Goal: Information Seeking & Learning: Learn about a topic

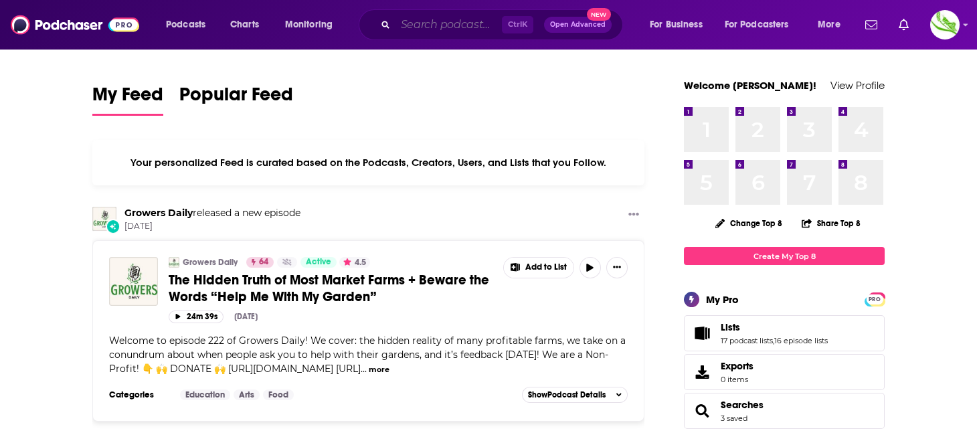
click at [432, 23] on input "Search podcasts, credits, & more..." at bounding box center [449, 24] width 106 height 21
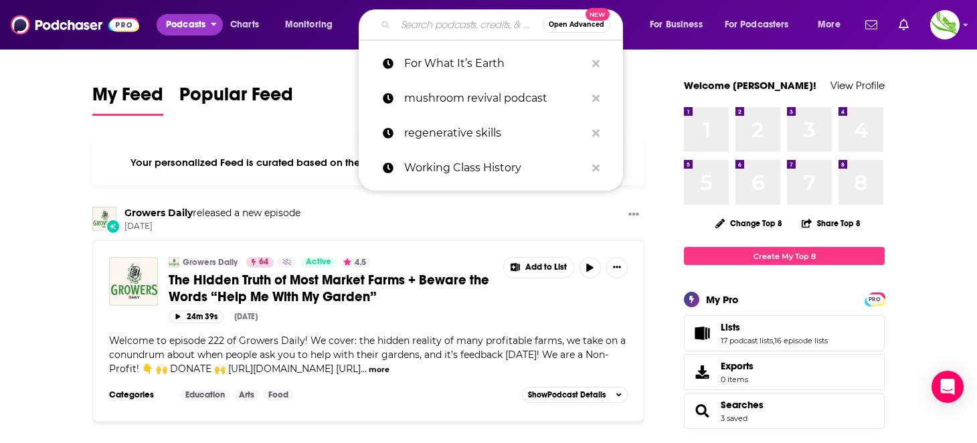
click at [197, 23] on span "Podcasts" at bounding box center [185, 24] width 39 height 19
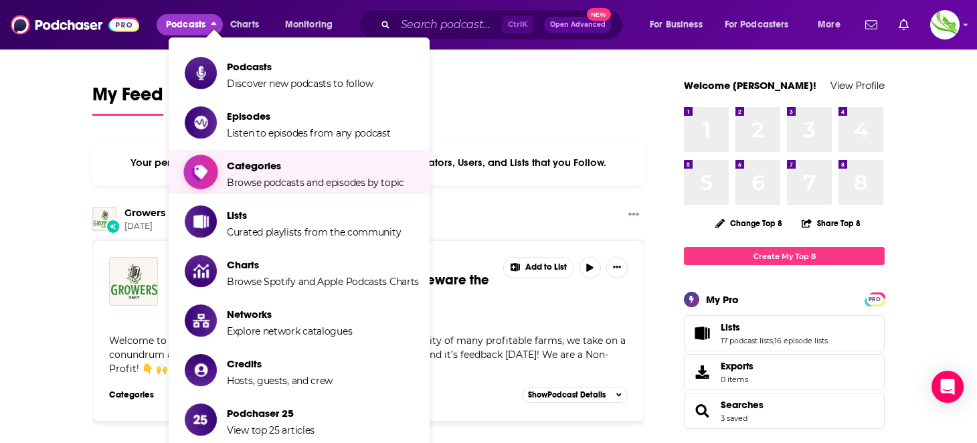
click at [260, 187] on span "Browse podcasts and episodes by topic" at bounding box center [315, 183] width 177 height 12
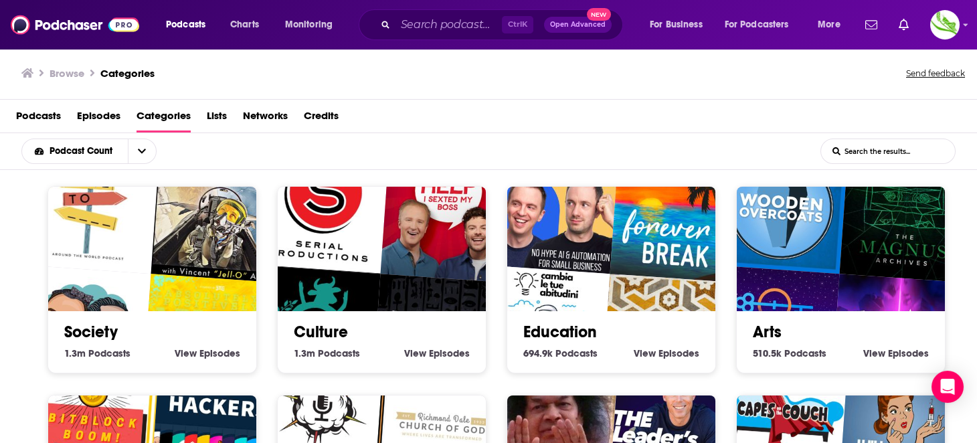
click at [870, 154] on input "List Search Input" at bounding box center [888, 151] width 134 height 24
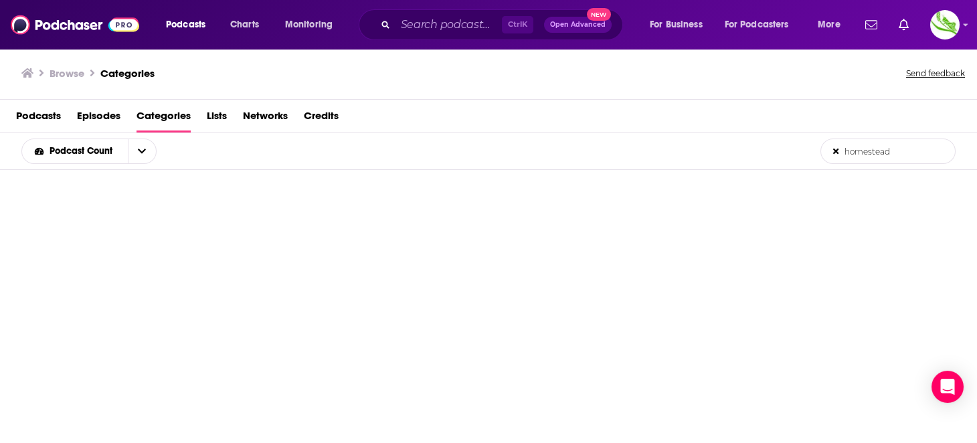
type input "homestead"
click at [442, 29] on input "Search podcasts, credits, & more..." at bounding box center [449, 24] width 106 height 21
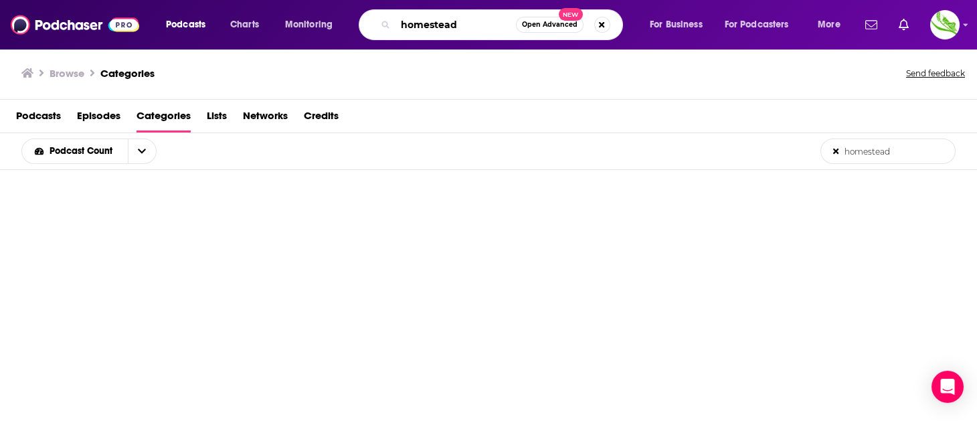
type input "homestead"
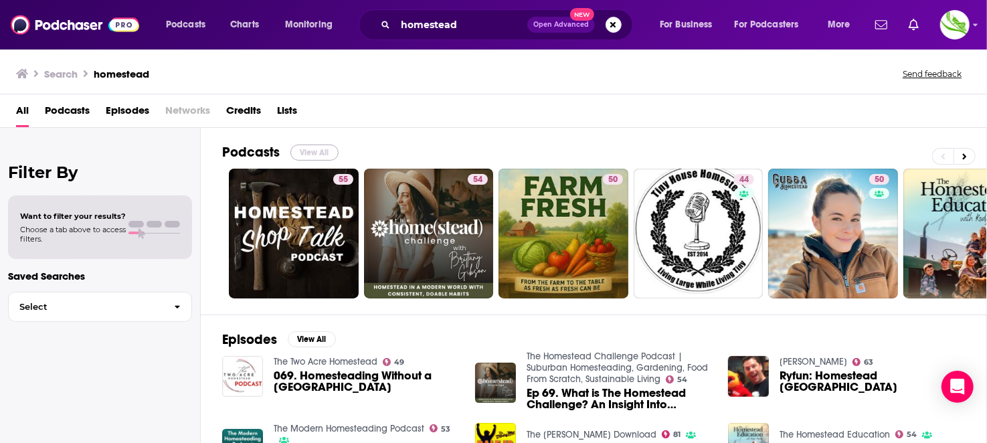
click at [310, 145] on button "View All" at bounding box center [315, 153] width 48 height 16
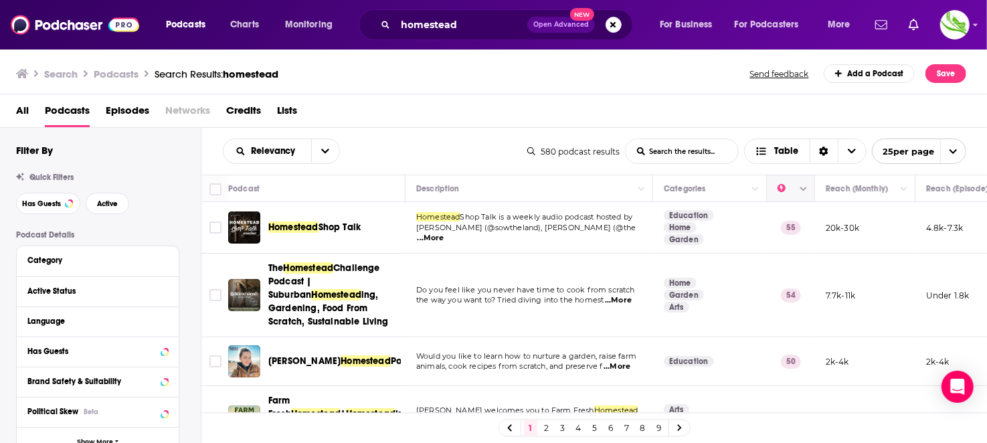
click at [803, 194] on button "Column Actions" at bounding box center [804, 189] width 16 height 16
click at [787, 185] on div at bounding box center [493, 221] width 987 height 443
click at [33, 203] on span "Has Guests" at bounding box center [41, 203] width 39 height 7
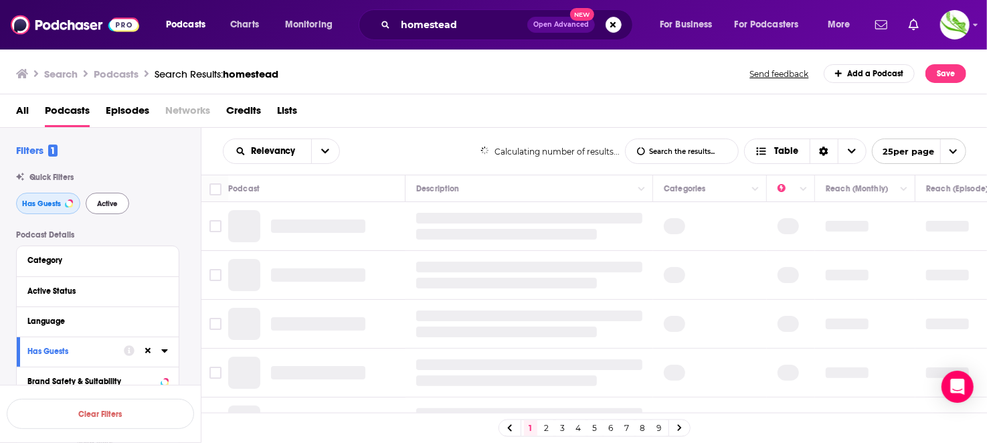
click at [33, 208] on span "Has Guests" at bounding box center [41, 203] width 39 height 7
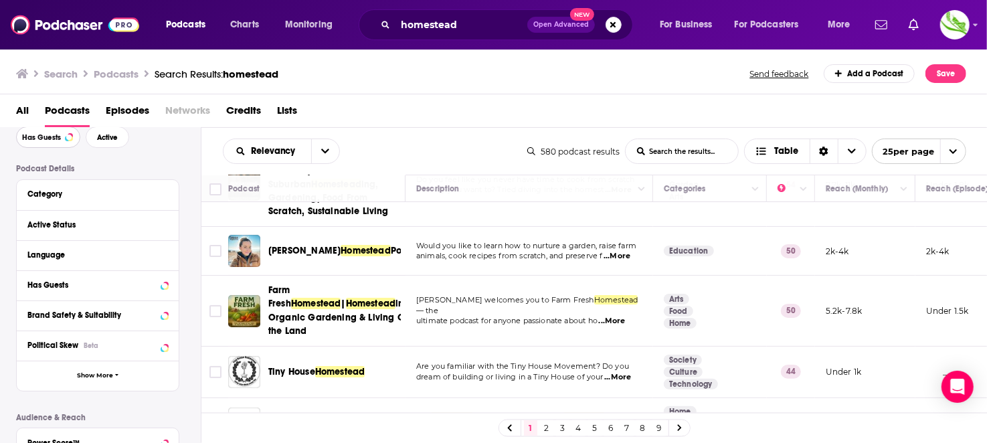
scroll to position [133, 0]
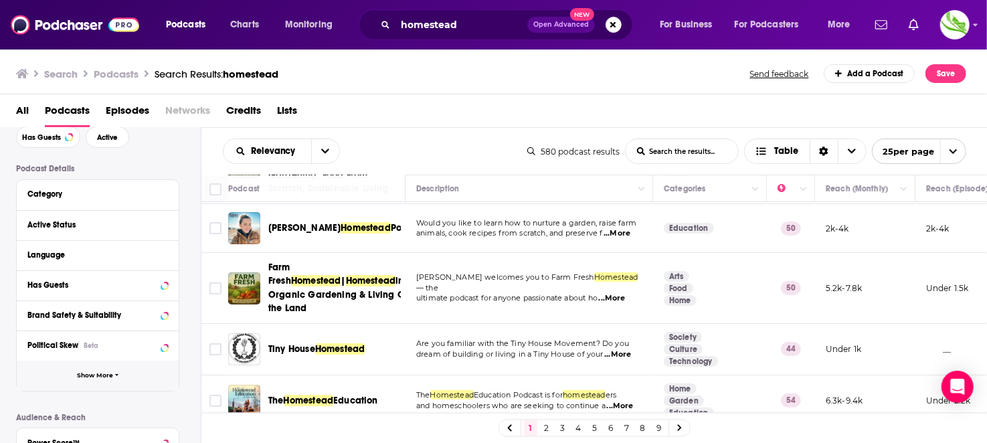
click at [90, 377] on span "Show More" at bounding box center [95, 375] width 36 height 7
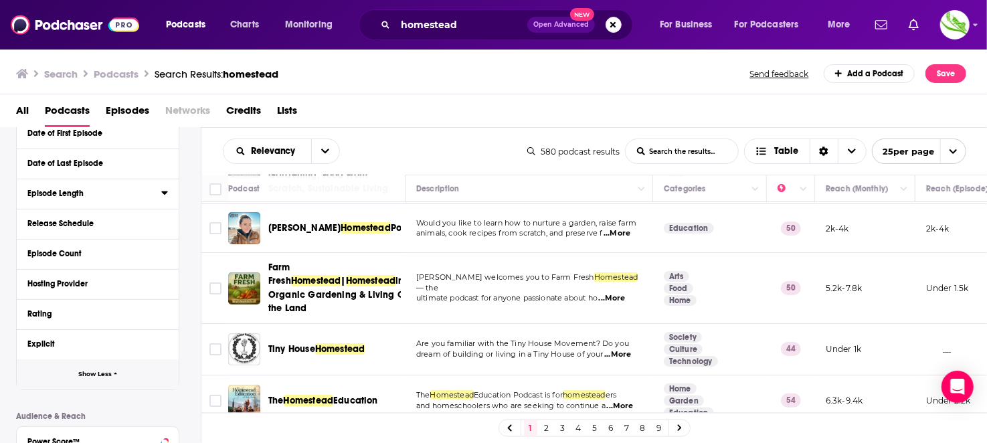
scroll to position [468, 0]
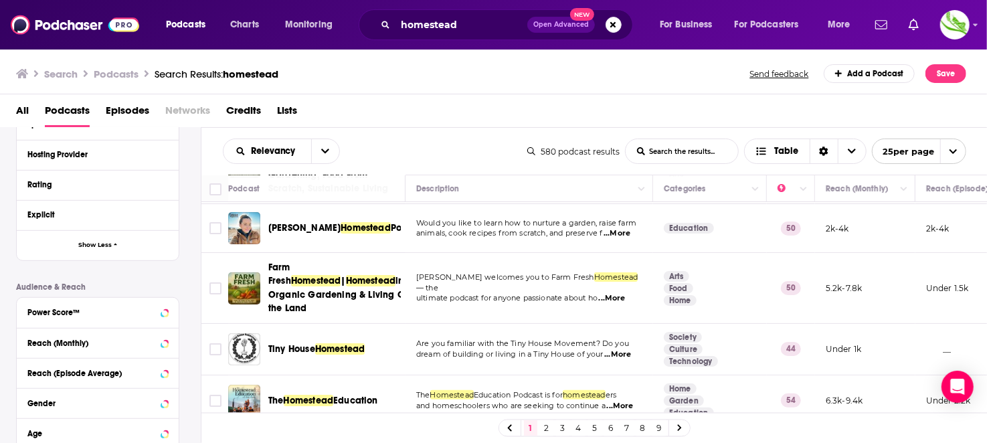
click at [89, 311] on div "Power Score™" at bounding box center [93, 312] width 132 height 9
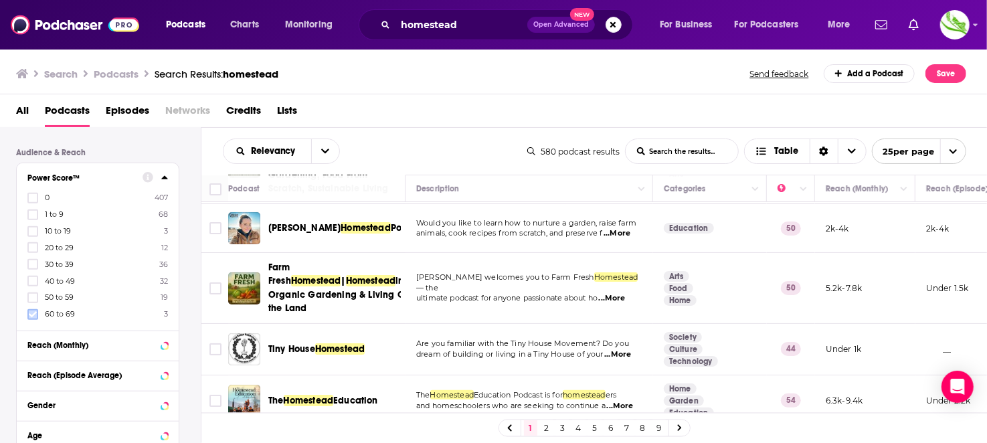
click at [30, 313] on icon at bounding box center [33, 314] width 8 height 6
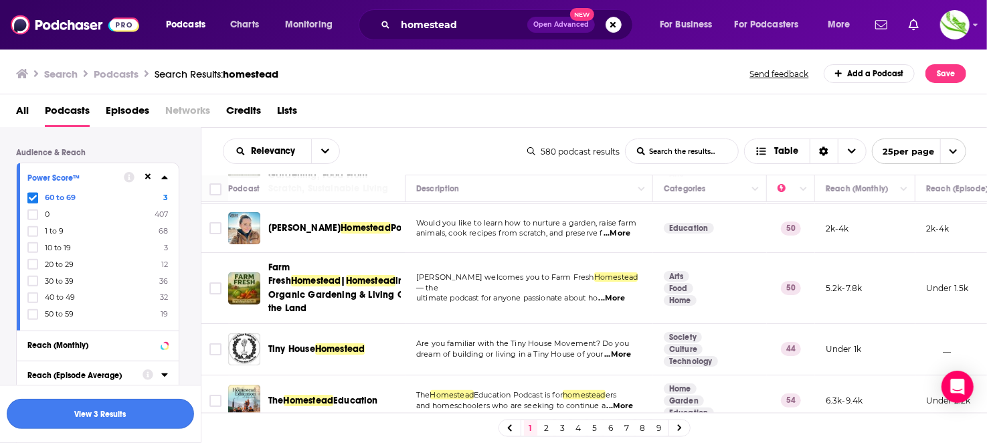
click at [70, 415] on button "View 3 Results" at bounding box center [100, 414] width 187 height 30
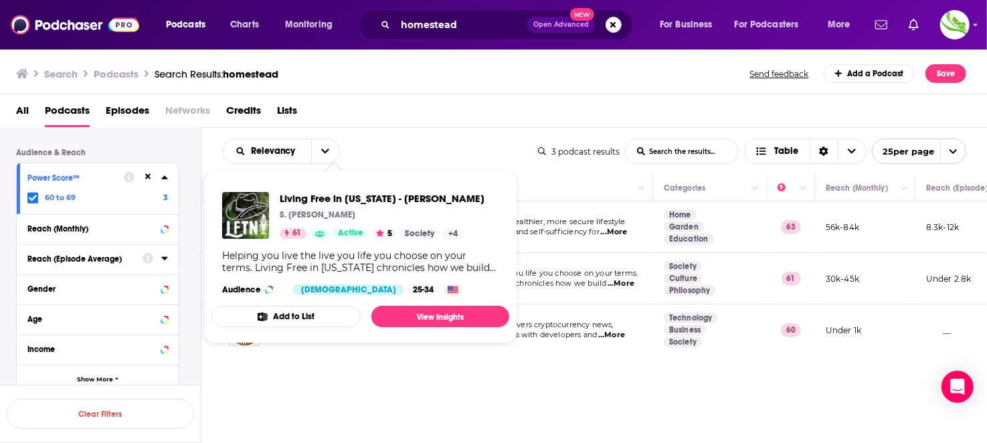
drag, startPoint x: 303, startPoint y: 280, endPoint x: 584, endPoint y: 91, distance: 339.0
click at [584, 91] on div "Search Podcasts Search Results: homestead Send feedback Add a Podcast Save" at bounding box center [494, 71] width 988 height 46
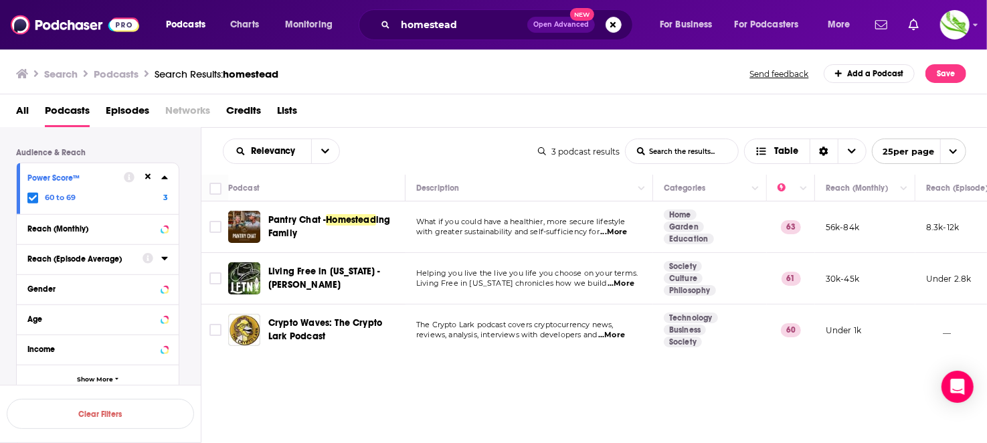
click at [29, 197] on icon at bounding box center [33, 198] width 8 height 8
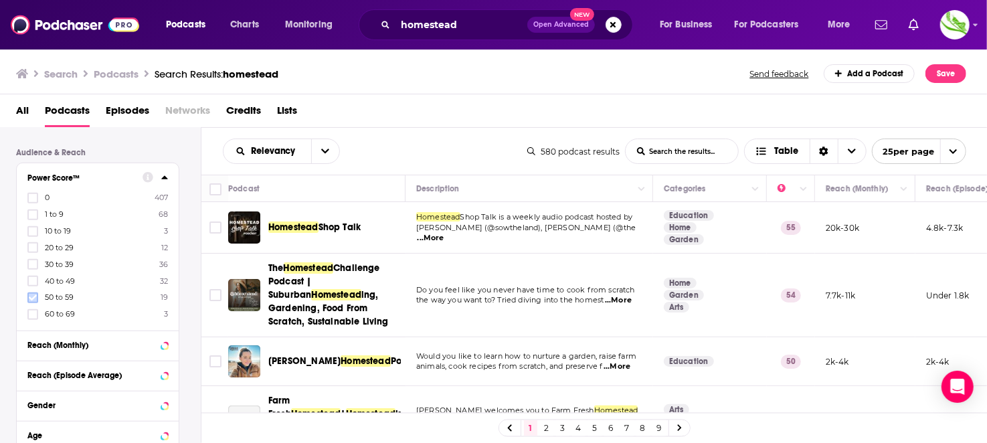
click at [31, 297] on icon at bounding box center [33, 298] width 8 height 6
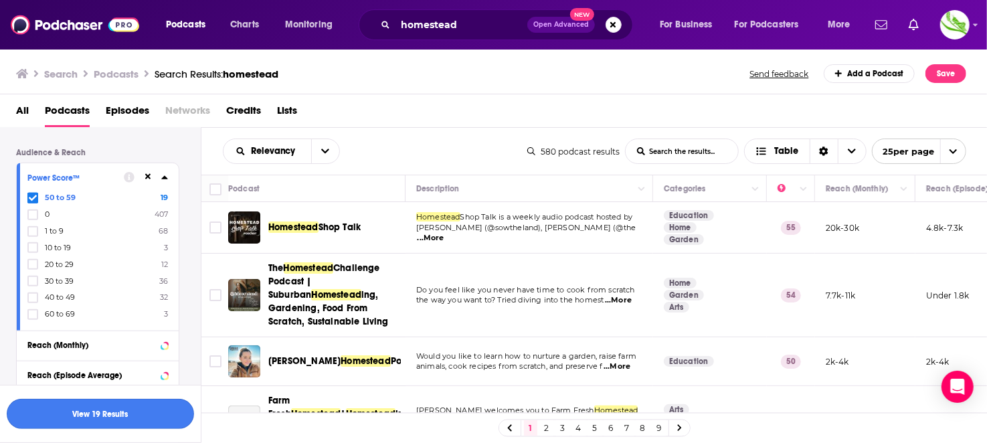
click at [128, 408] on button "View 19 Results" at bounding box center [100, 414] width 187 height 30
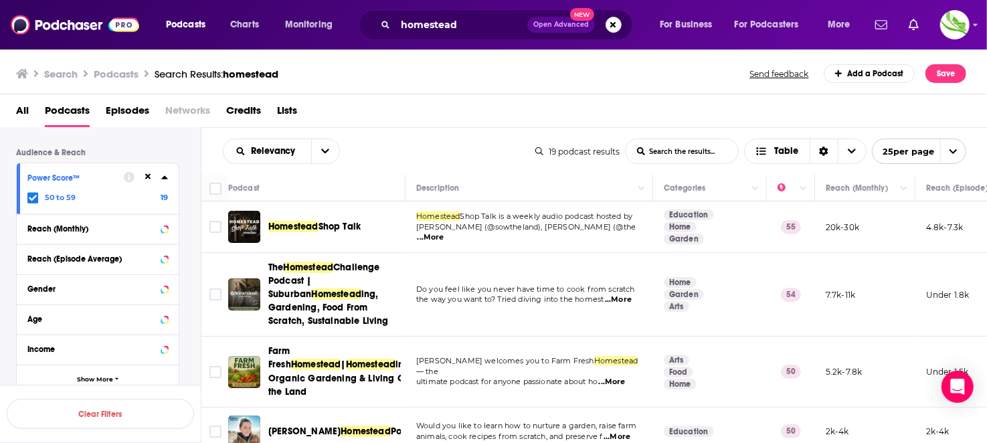
click at [444, 232] on span "...More" at bounding box center [431, 237] width 27 height 11
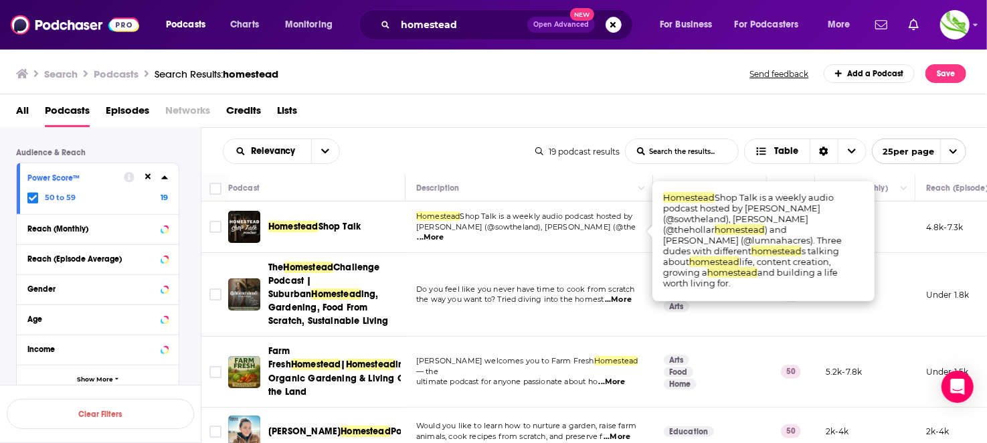
click at [430, 125] on div "All Podcasts Episodes Networks Credits Lists" at bounding box center [496, 113] width 961 height 27
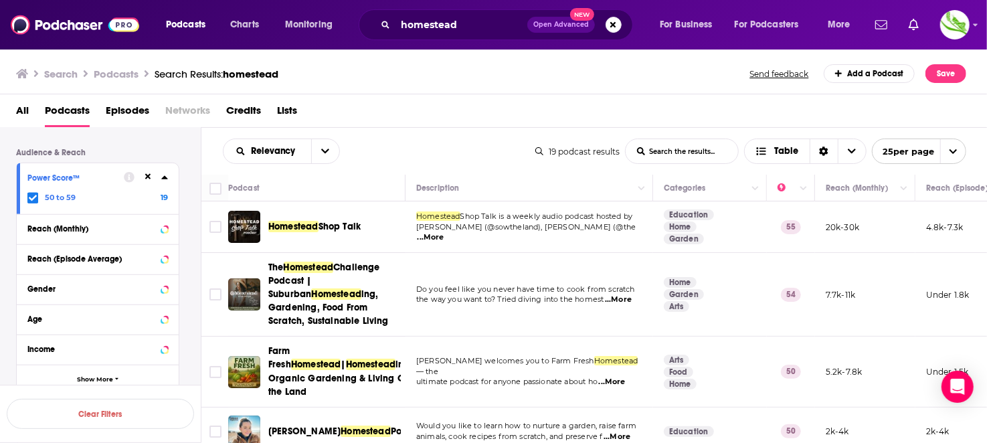
scroll to position [134, 0]
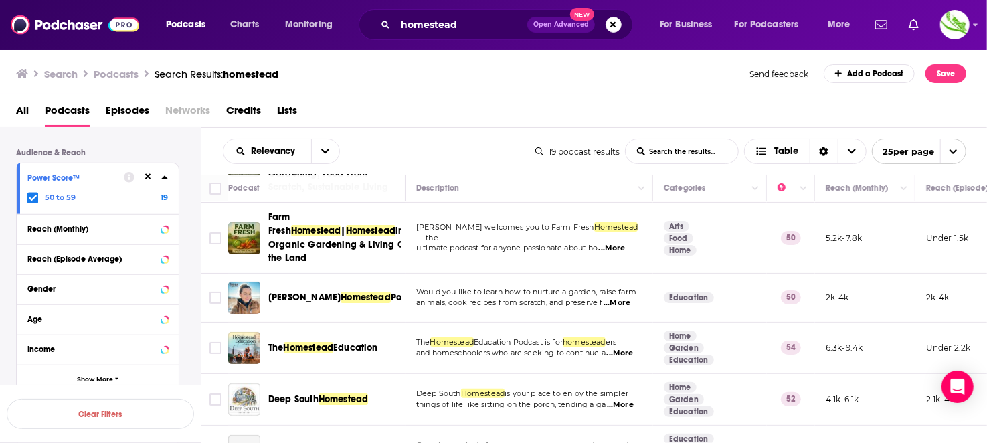
click at [625, 244] on span "...More" at bounding box center [612, 248] width 27 height 11
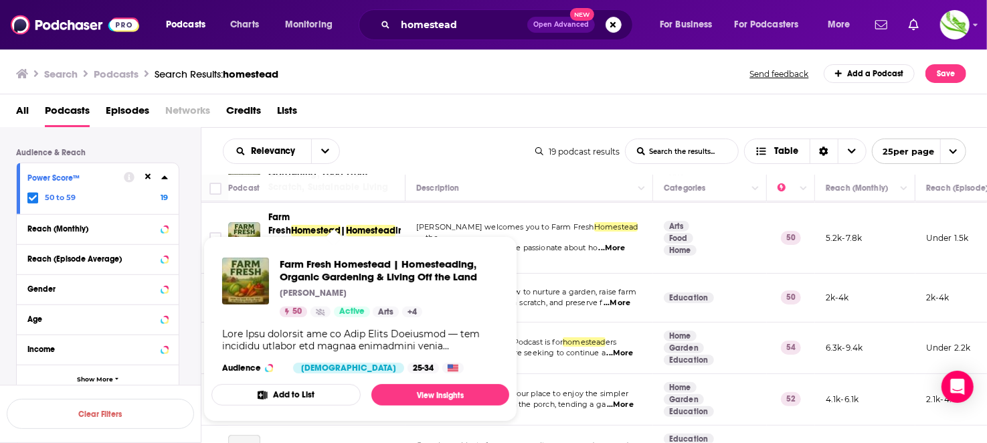
drag, startPoint x: 325, startPoint y: 238, endPoint x: 289, endPoint y: 229, distance: 37.3
drag, startPoint x: 289, startPoint y: 229, endPoint x: 317, endPoint y: 263, distance: 43.8
click at [463, 108] on div "All Podcasts Episodes Networks Credits Lists" at bounding box center [496, 113] width 961 height 27
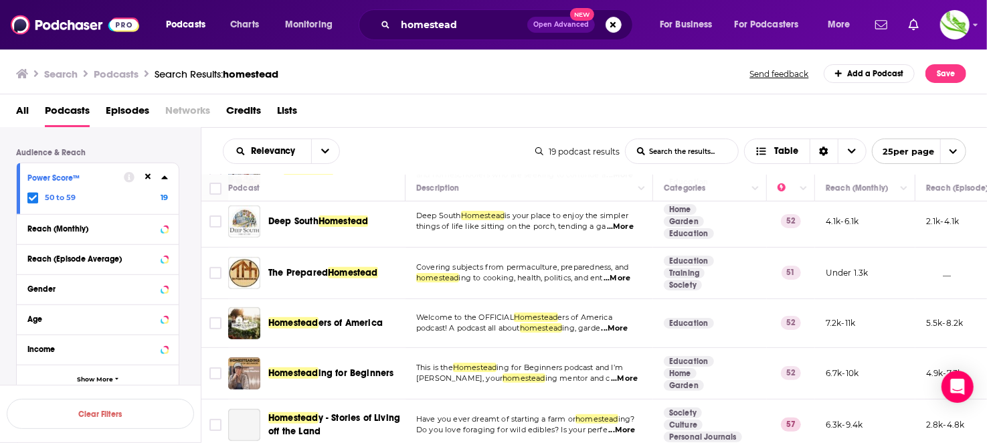
scroll to position [402, 0]
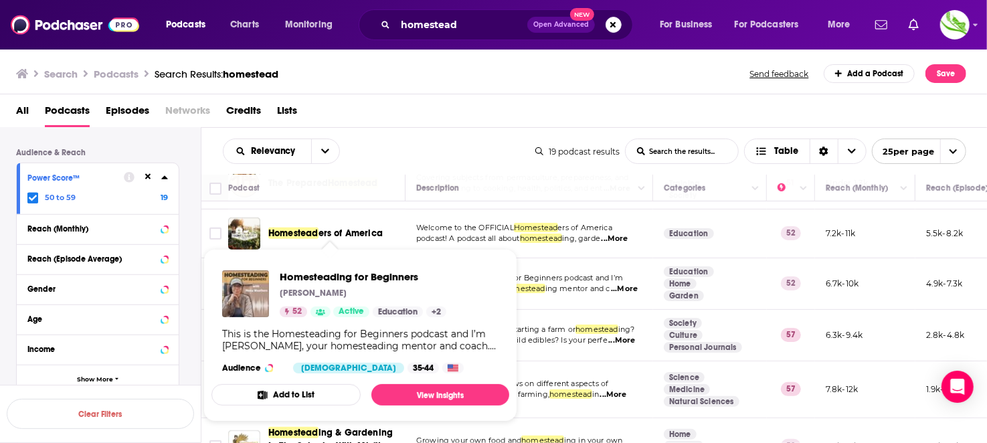
click at [506, 82] on div "Search Podcasts Search Results: homestead Send feedback Add a Podcast Save" at bounding box center [491, 73] width 951 height 19
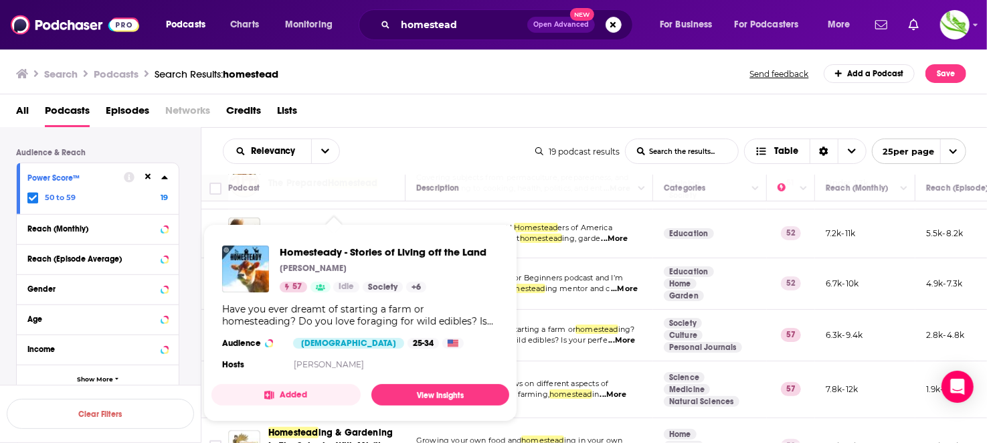
drag, startPoint x: 323, startPoint y: 249, endPoint x: 394, endPoint y: 78, distance: 184.9
click at [394, 78] on div "Search Podcasts Search Results: homestead Send feedback Add a Podcast Save" at bounding box center [491, 73] width 951 height 19
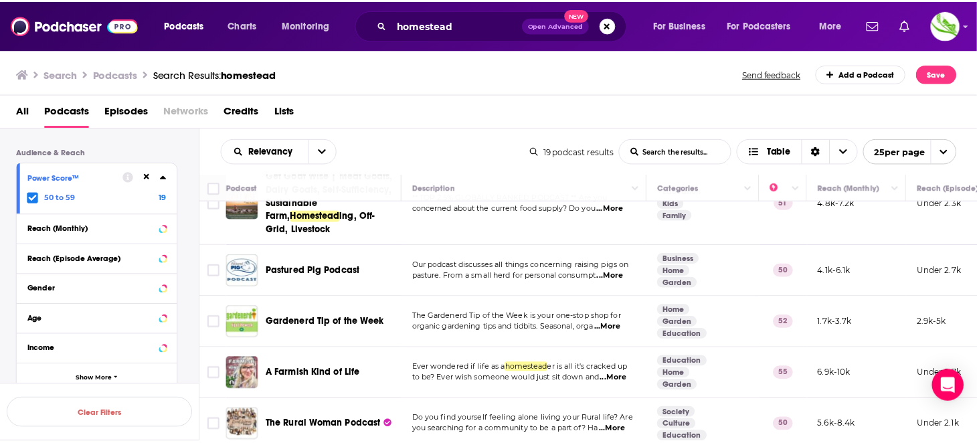
scroll to position [837, 0]
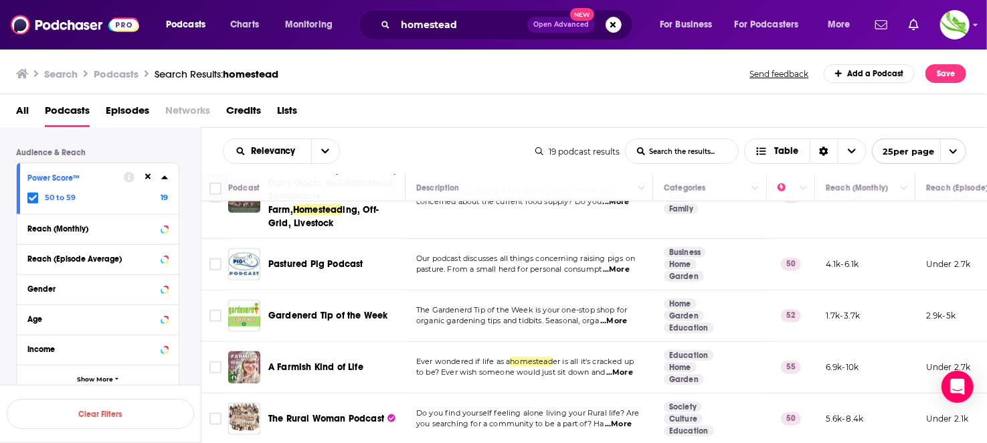
click at [626, 419] on span "...More" at bounding box center [618, 424] width 27 height 11
drag, startPoint x: 315, startPoint y: 404, endPoint x: 293, endPoint y: 409, distance: 22.6
click at [293, 413] on span "The Rural Woman Podcast" at bounding box center [326, 418] width 116 height 11
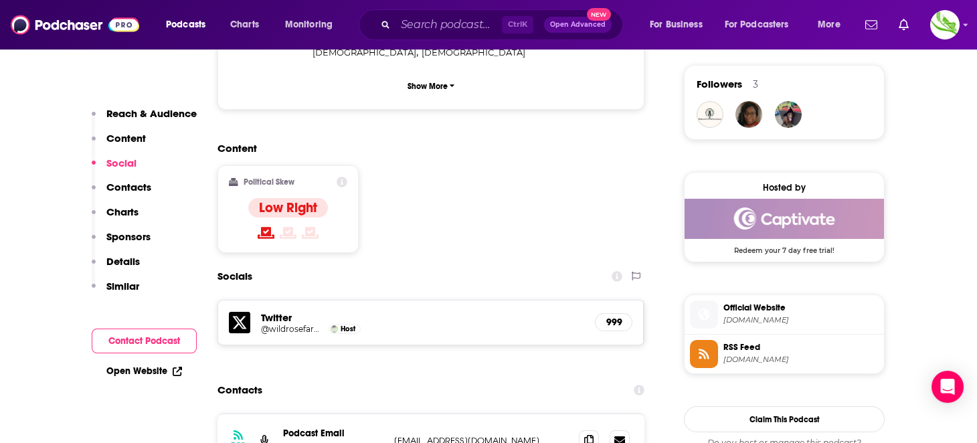
scroll to position [1070, 0]
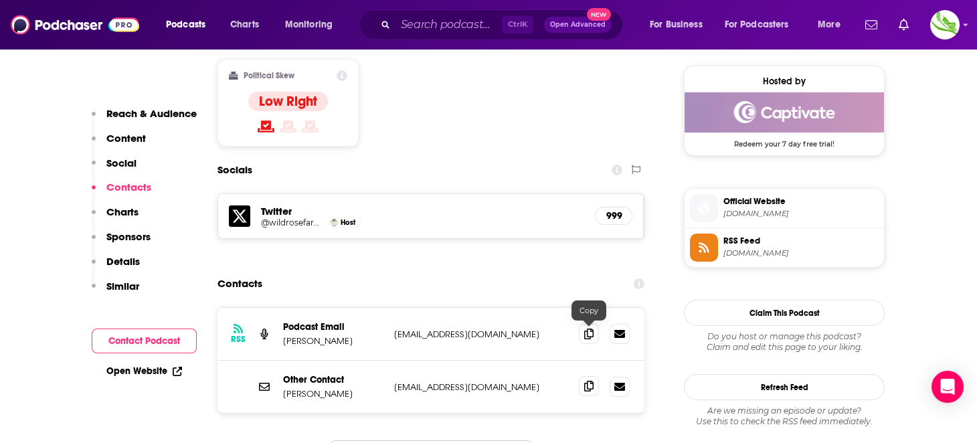
click at [590, 381] on icon at bounding box center [588, 386] width 9 height 11
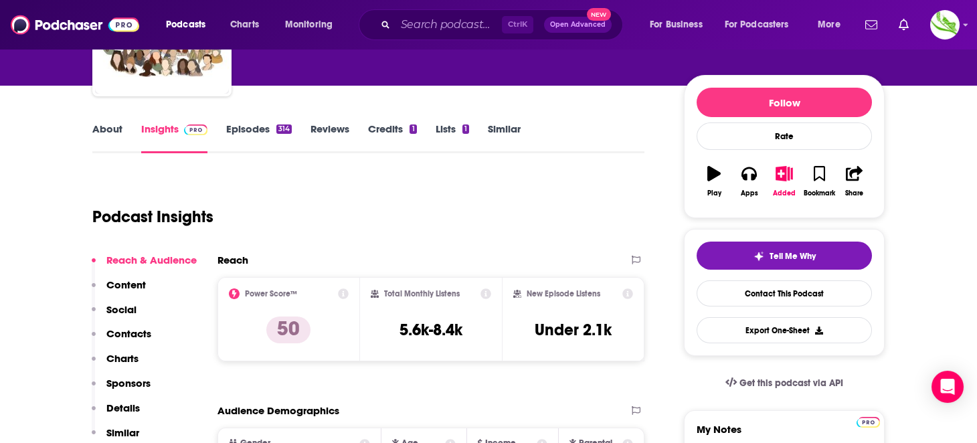
scroll to position [0, 0]
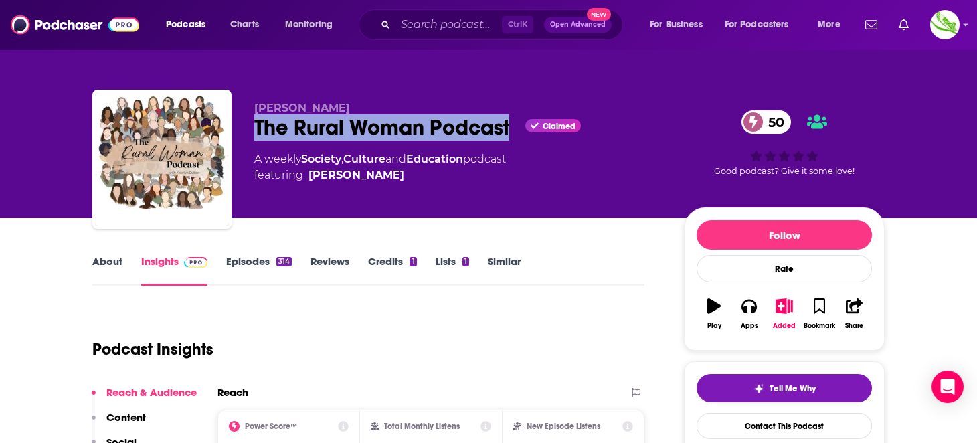
copy h2 "The Rural Woman Podcast"
drag, startPoint x: 282, startPoint y: 127, endPoint x: 513, endPoint y: 135, distance: 231.1
click at [513, 135] on div "Katelyn Duban The Rural Woman Podcast Claimed 50 A weekly Society , Culture and…" at bounding box center [488, 162] width 793 height 145
click at [268, 265] on link "Episodes 314" at bounding box center [259, 270] width 66 height 31
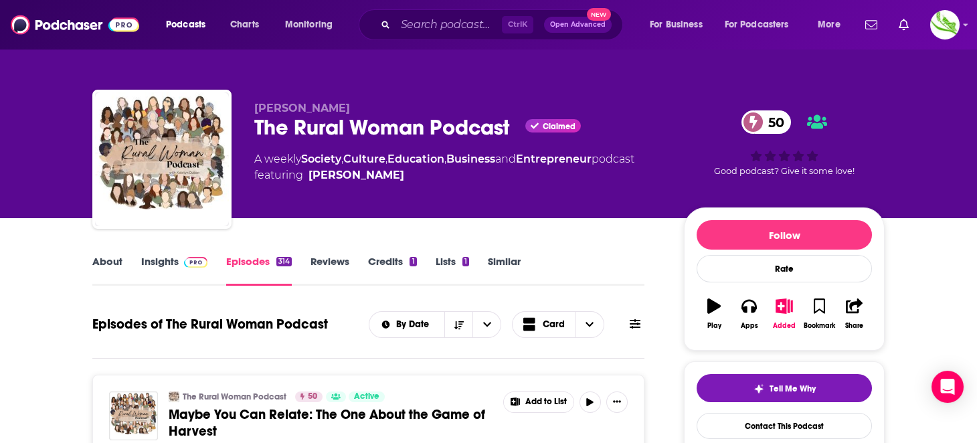
click at [108, 263] on link "About" at bounding box center [107, 270] width 30 height 31
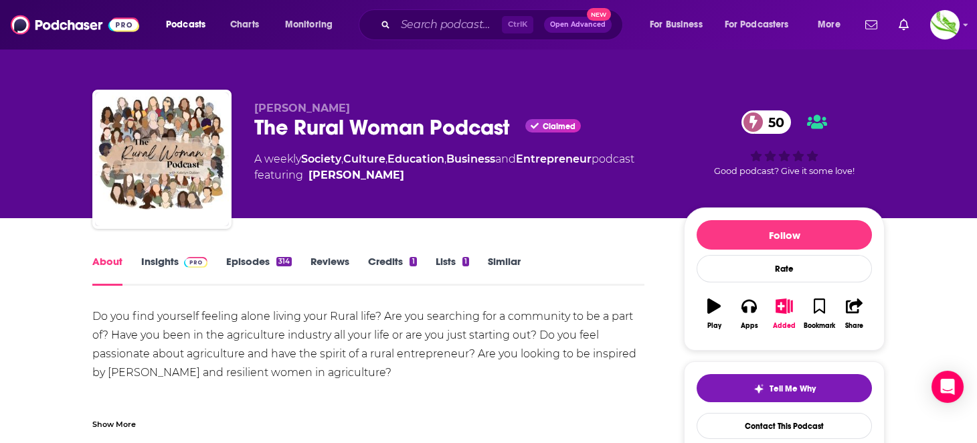
click at [164, 262] on link "Insights" at bounding box center [174, 270] width 66 height 31
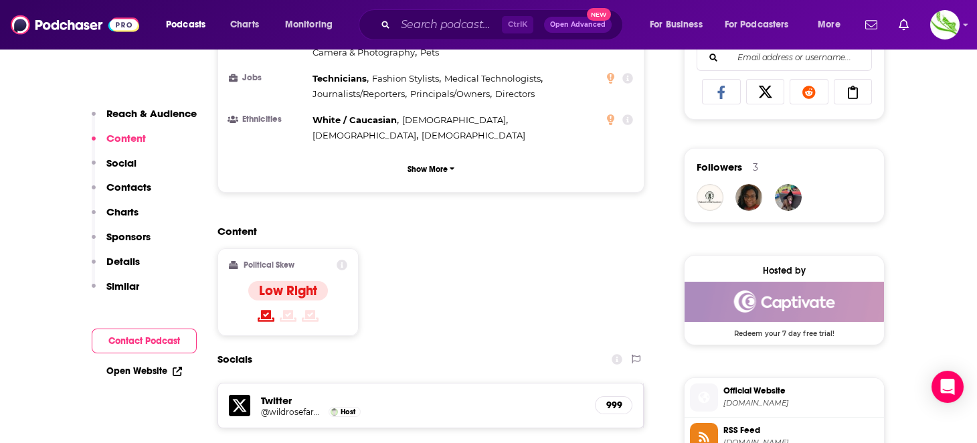
scroll to position [1003, 0]
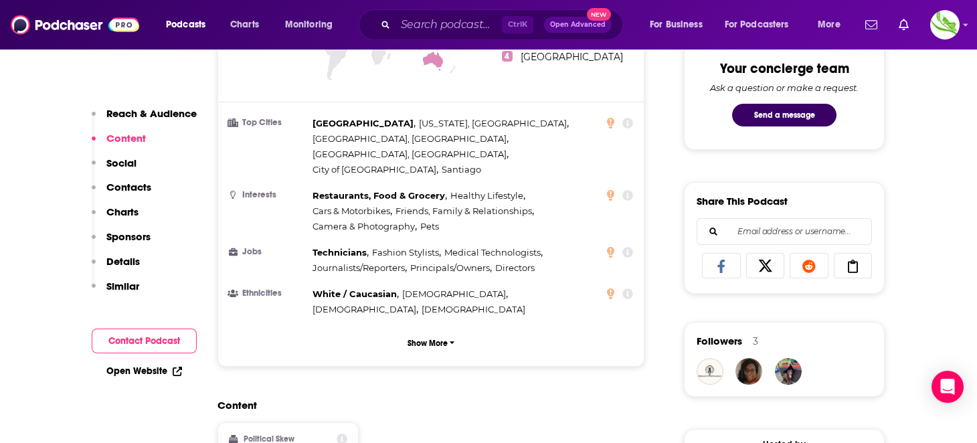
scroll to position [536, 0]
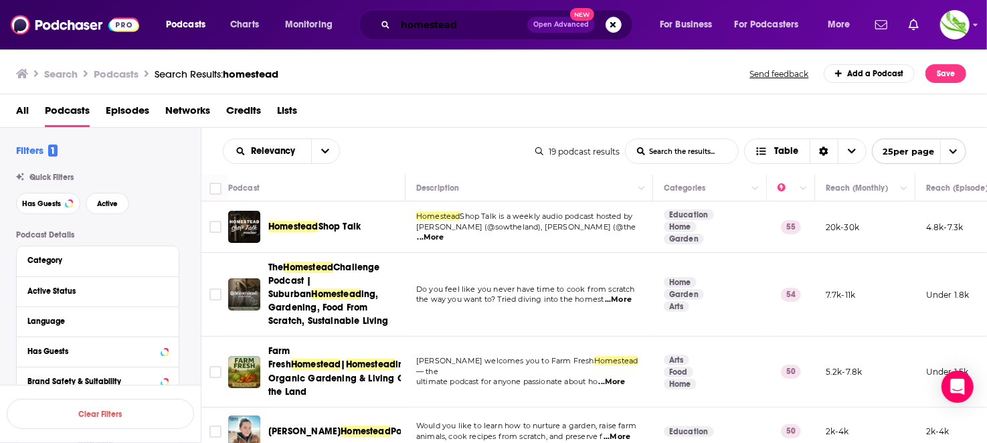
click at [469, 22] on input "homestead" at bounding box center [462, 24] width 132 height 21
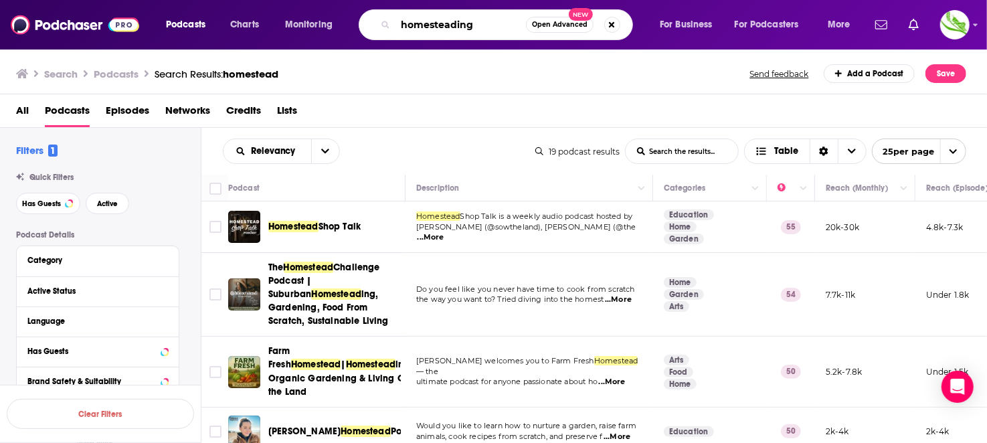
type input "homesteading"
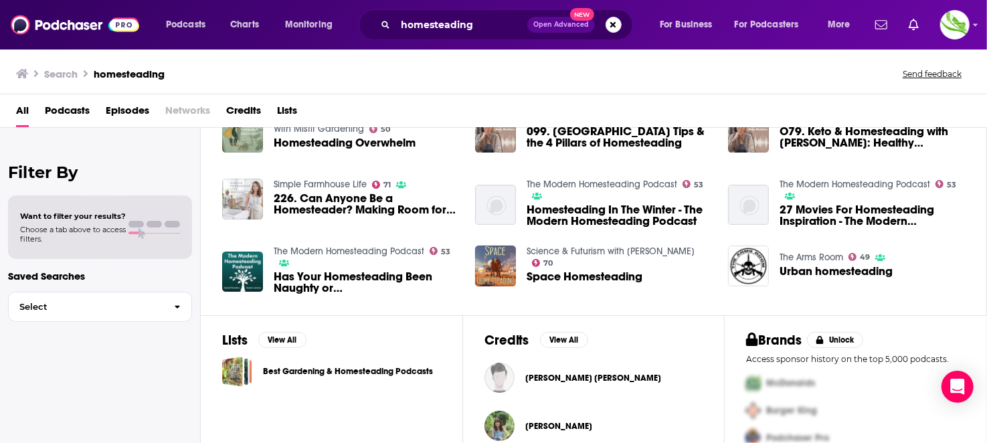
scroll to position [311, 0]
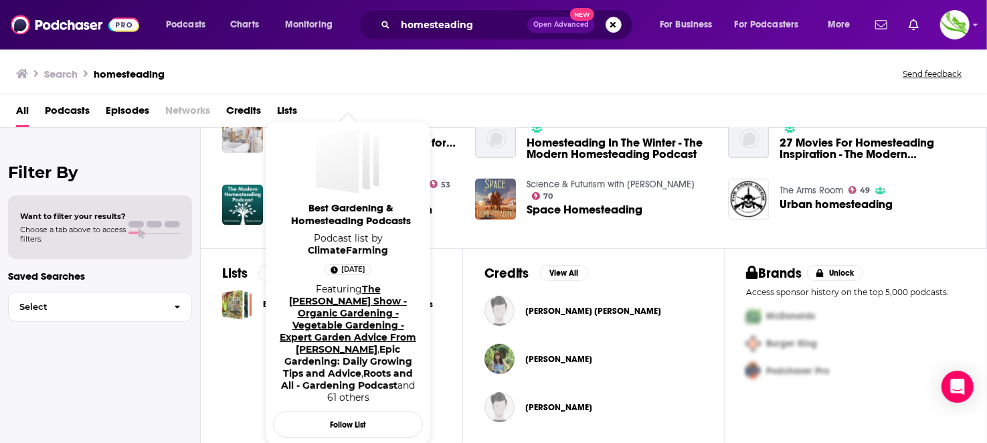
click at [368, 304] on link "The joe gardener Show - Organic Gardening - Vegetable Gardening - Expert Garden…" at bounding box center [348, 319] width 137 height 72
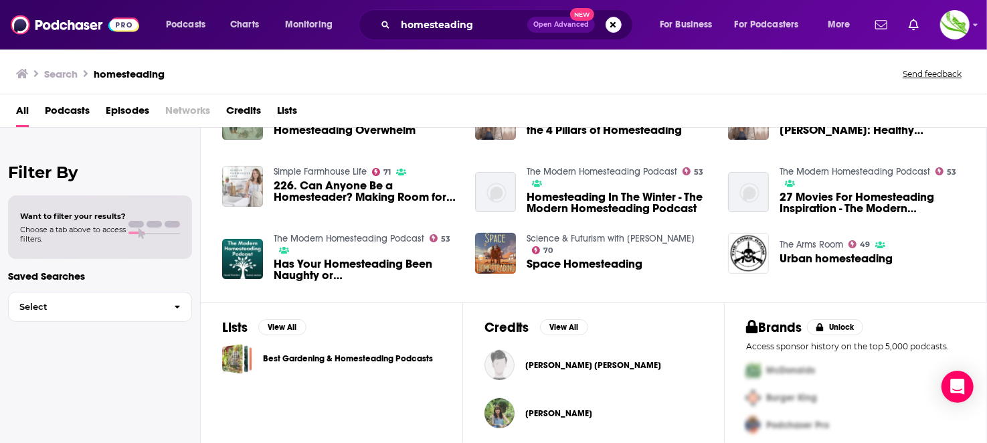
scroll to position [311, 0]
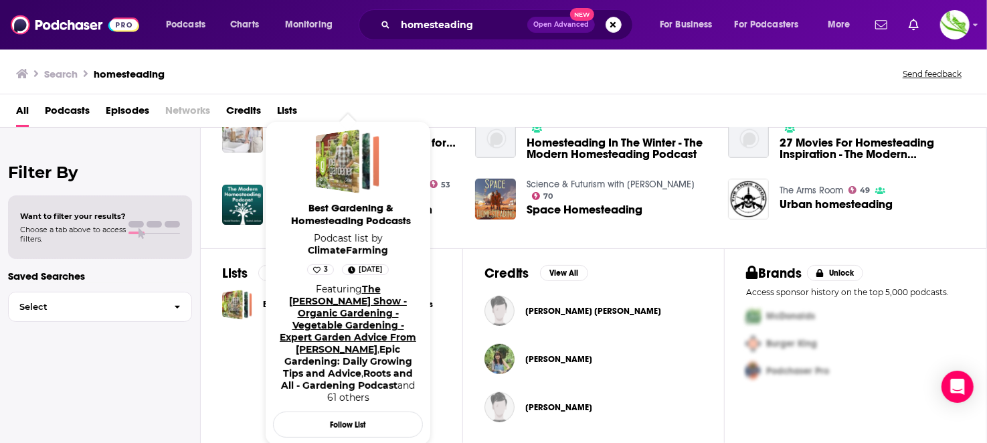
click at [319, 304] on link "The joe gardener Show - Organic Gardening - Vegetable Gardening - Expert Garden…" at bounding box center [348, 319] width 137 height 72
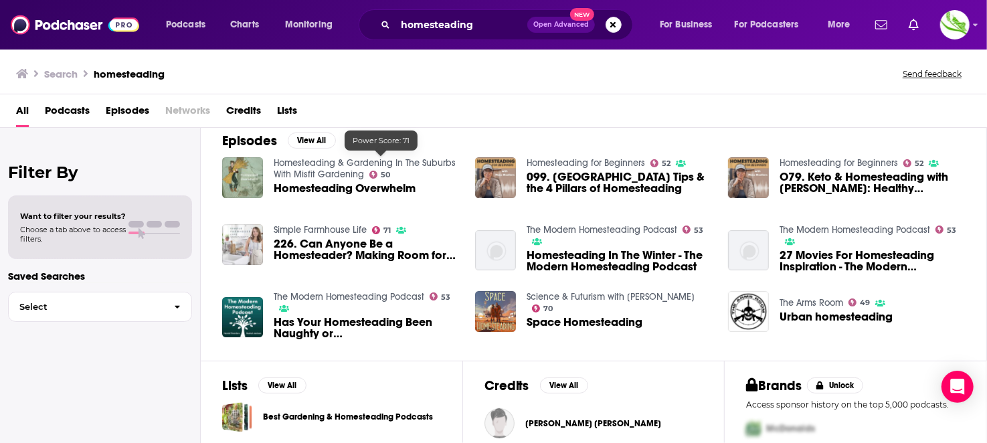
scroll to position [311, 0]
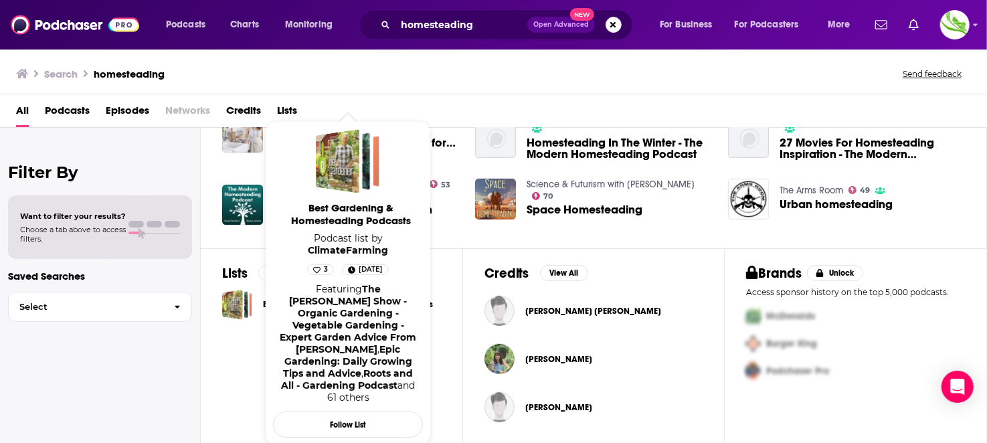
click at [343, 211] on span "Best Gardening & Homesteading Podcasts" at bounding box center [351, 213] width 150 height 25
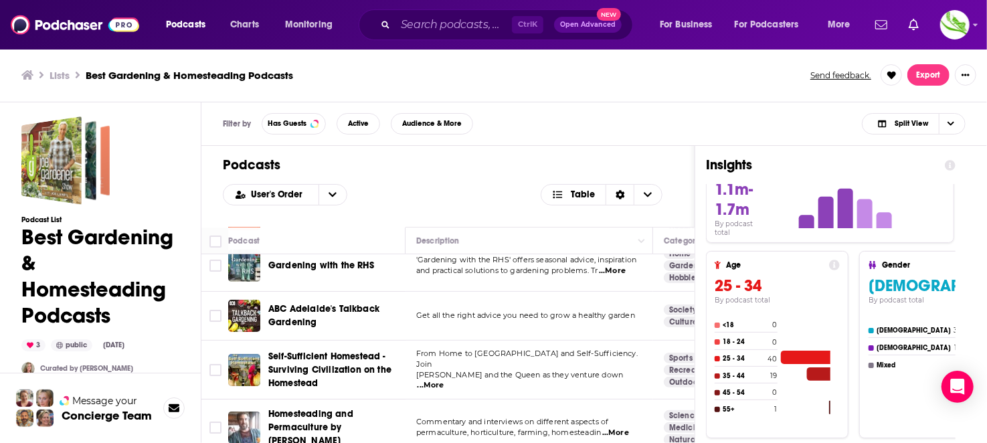
scroll to position [133, 0]
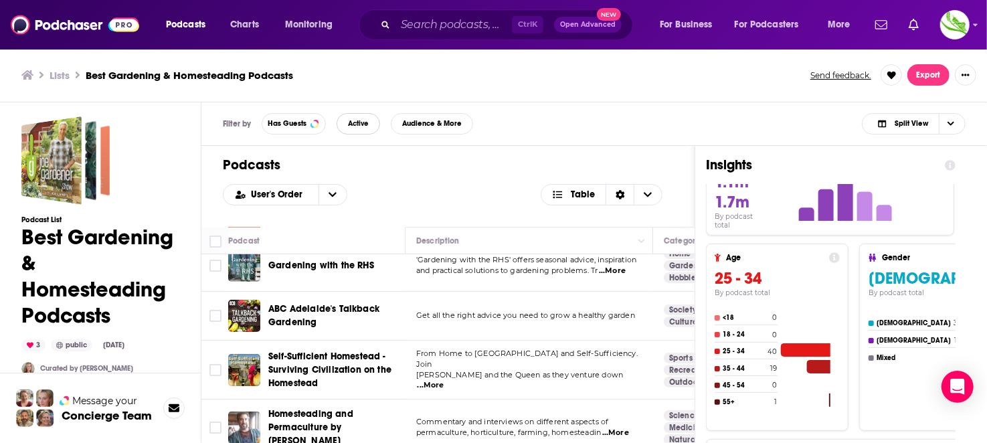
click at [367, 128] on button "Active" at bounding box center [359, 123] width 44 height 21
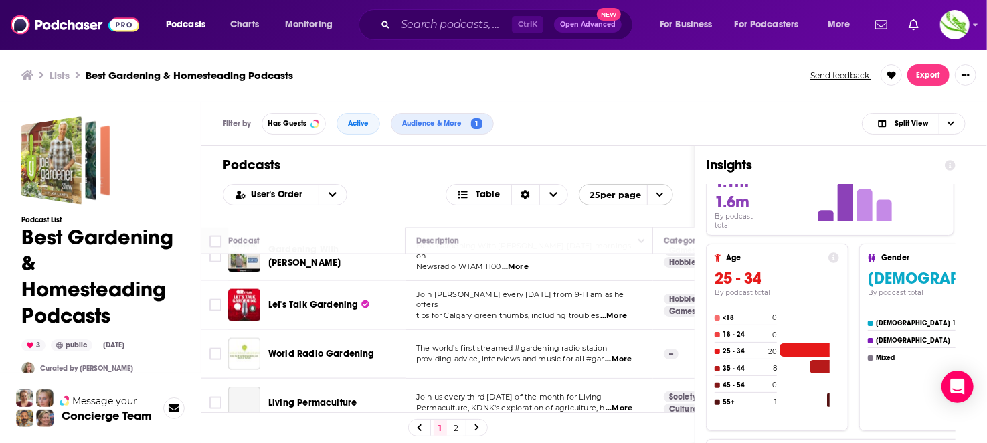
scroll to position [1149, 0]
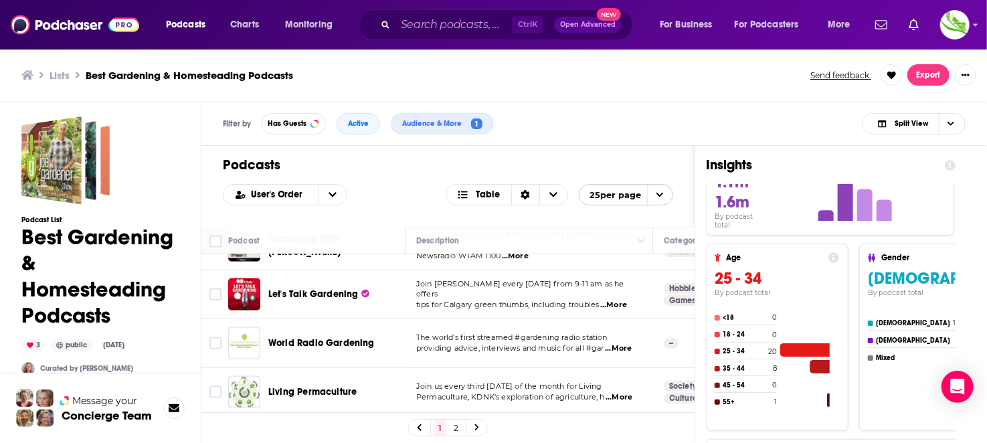
click at [460, 428] on link "2" at bounding box center [456, 428] width 13 height 16
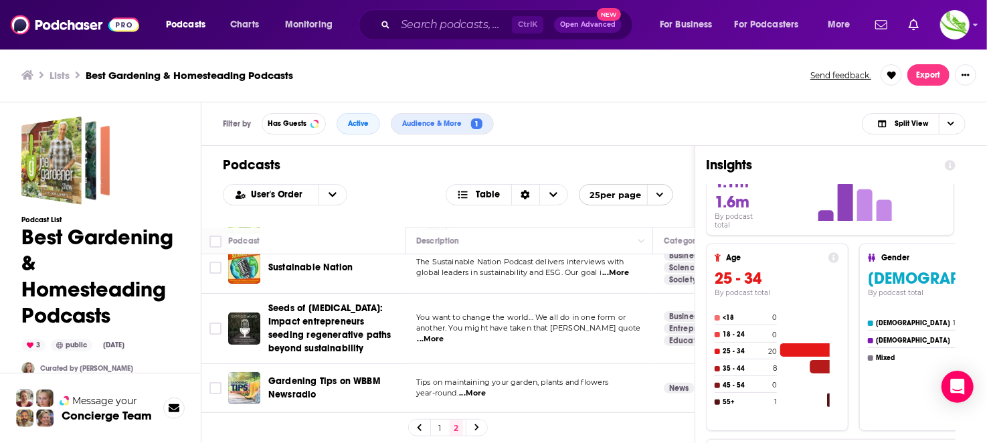
scroll to position [70, 0]
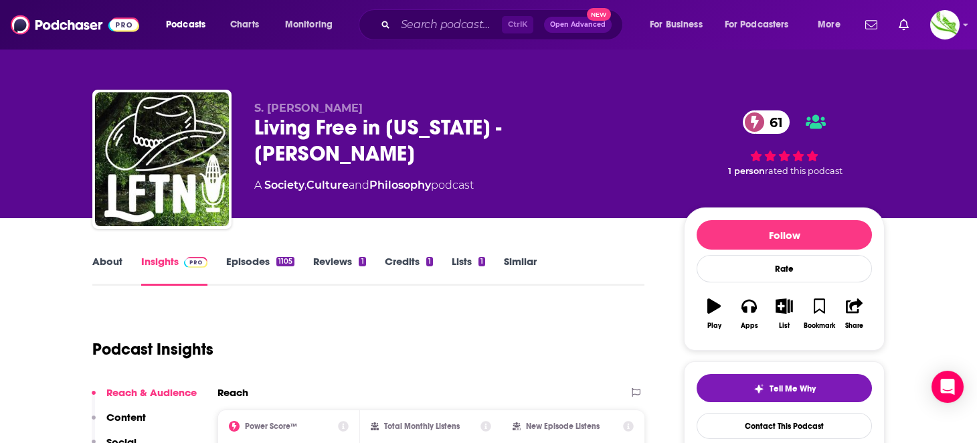
click at [108, 268] on link "About" at bounding box center [107, 270] width 30 height 31
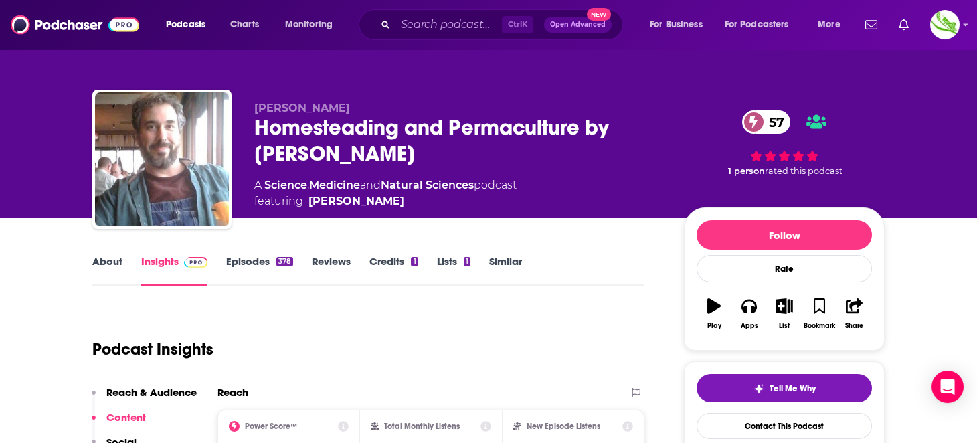
click at [261, 260] on link "Episodes 378" at bounding box center [259, 270] width 67 height 31
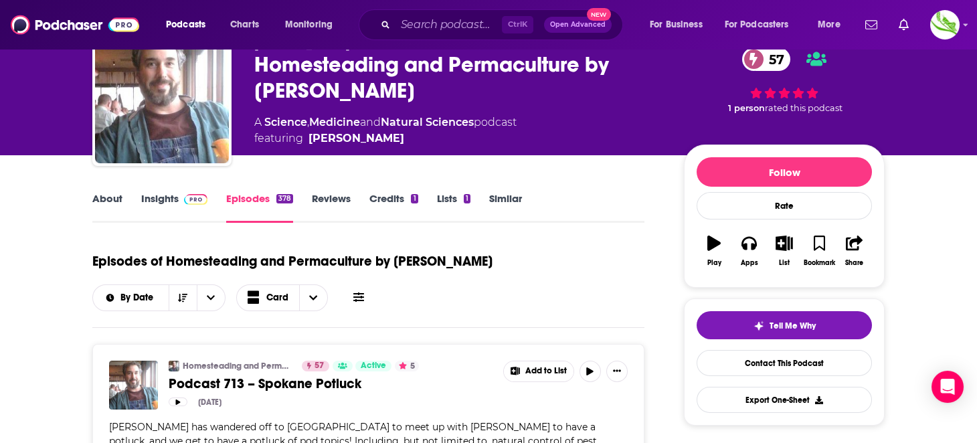
scroll to position [133, 0]
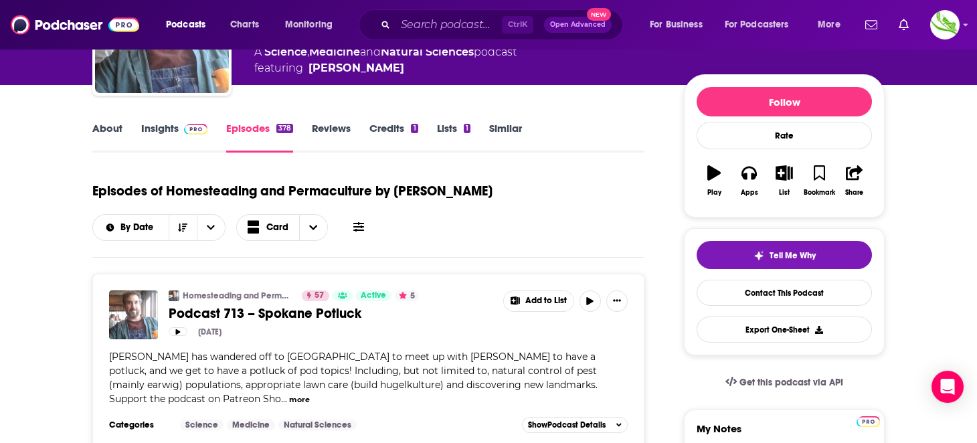
click at [108, 127] on link "About" at bounding box center [107, 137] width 30 height 31
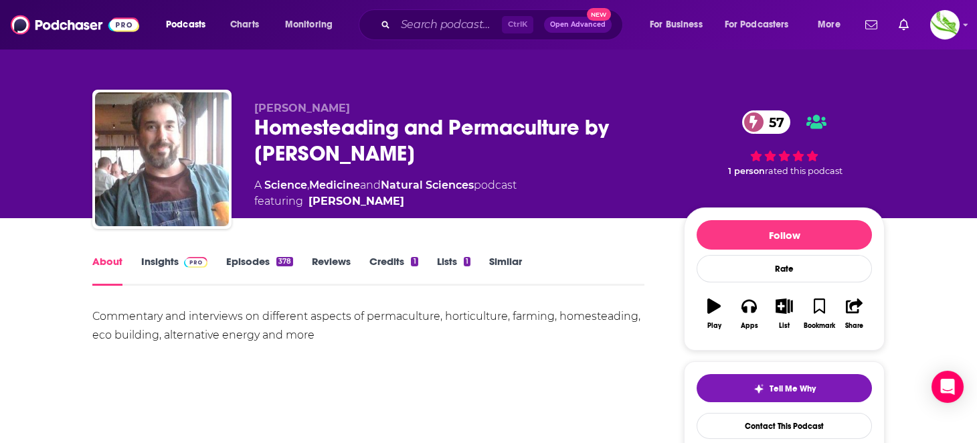
click at [141, 253] on div "About Insights Episodes 378 Reviews Credits 1 Lists 1 Similar" at bounding box center [368, 269] width 552 height 33
click at [153, 260] on link "Insights" at bounding box center [174, 270] width 66 height 31
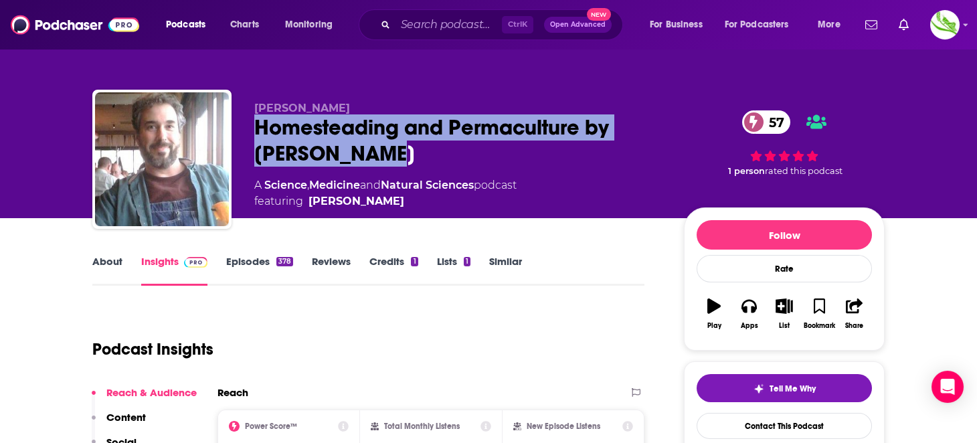
drag, startPoint x: 401, startPoint y: 153, endPoint x: 234, endPoint y: 120, distance: 170.0
click at [234, 120] on div "[PERSON_NAME] Homesteading and Permaculture by [PERSON_NAME] 57 A Science , Med…" at bounding box center [488, 162] width 793 height 145
copy h2 "Homesteading and Permaculture by [PERSON_NAME]"
